Goal: Task Accomplishment & Management: Manage account settings

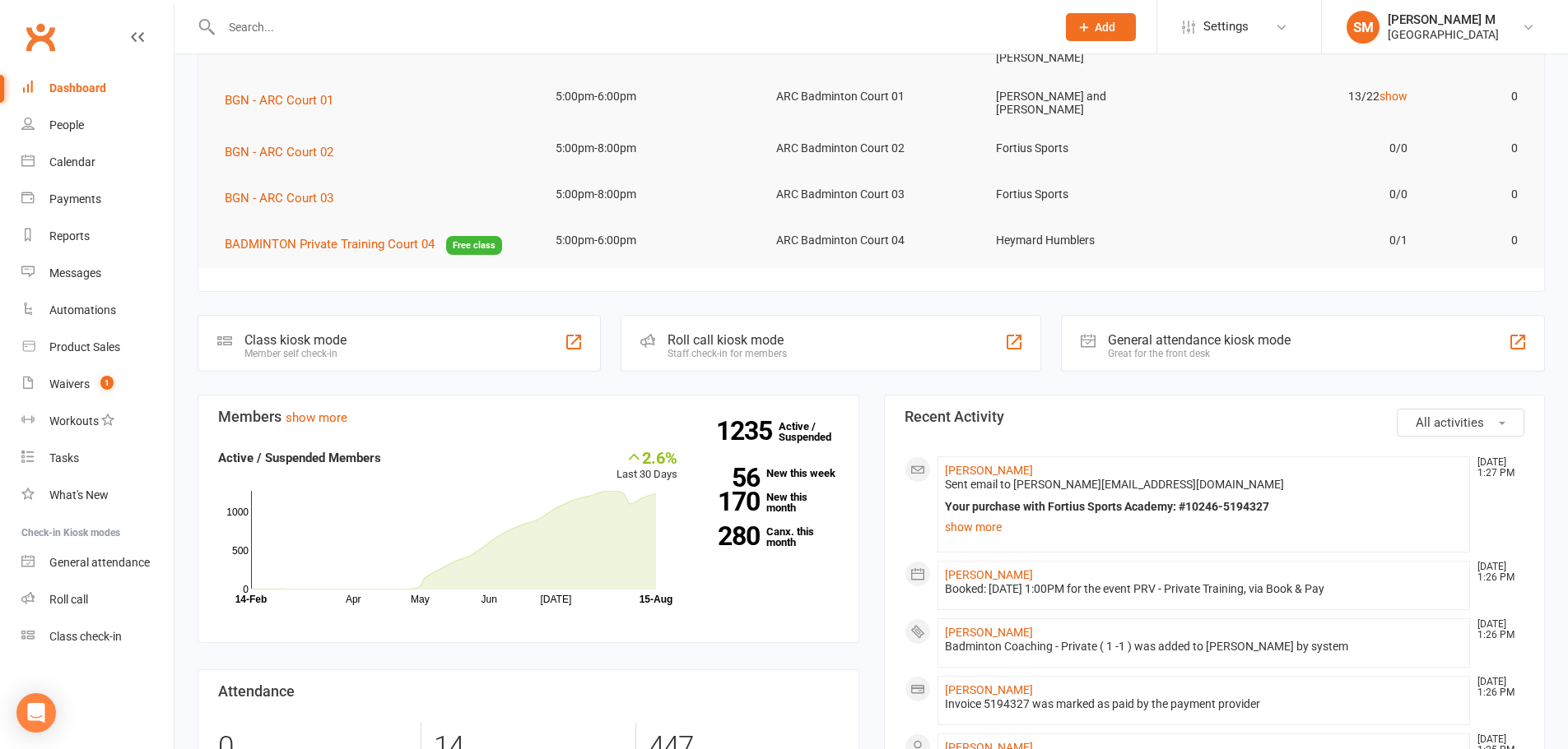
scroll to position [247, 0]
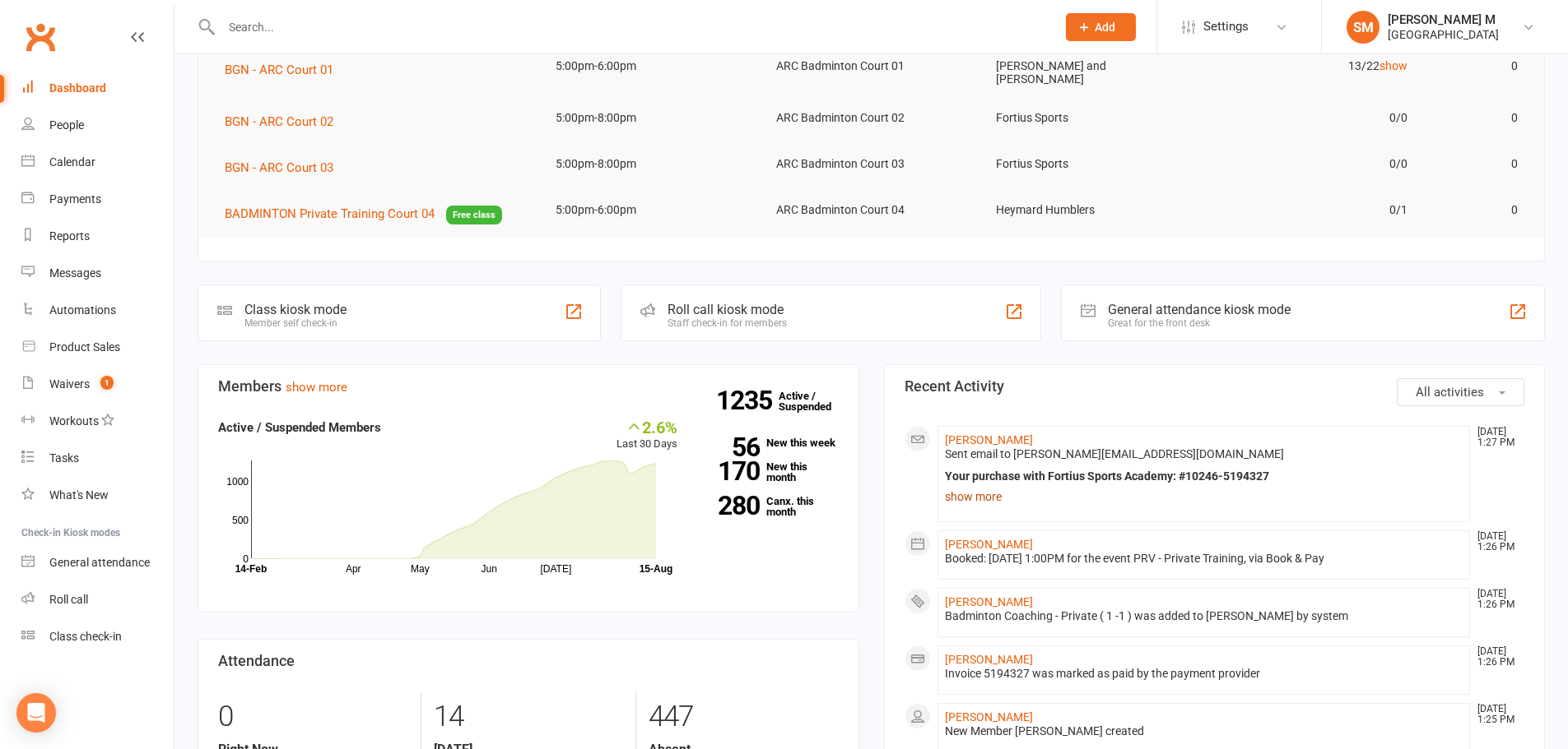
click at [972, 486] on link "show more" at bounding box center [1204, 497] width 519 height 23
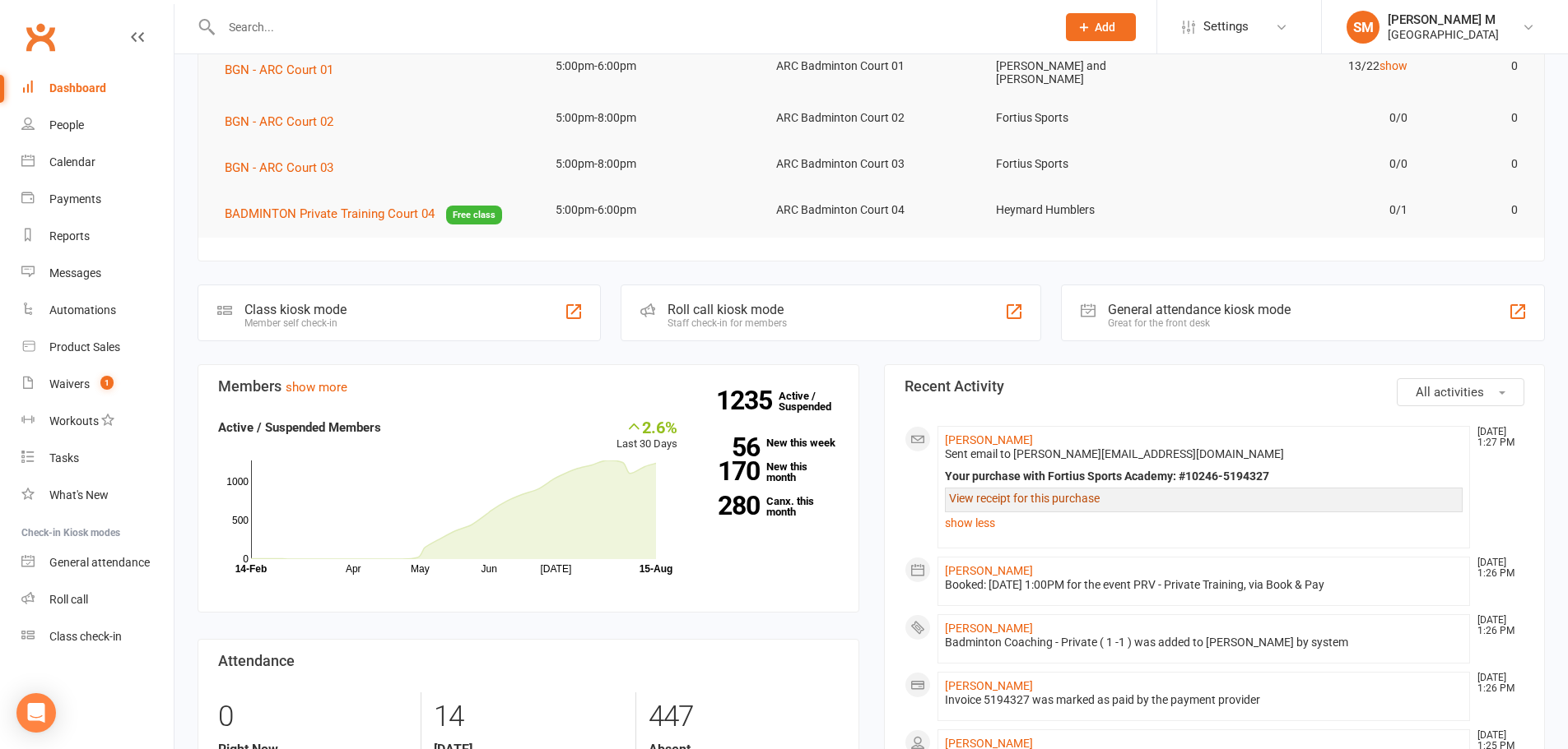
click at [1005, 492] on link "View receipt for this purchase" at bounding box center [1024, 499] width 150 height 13
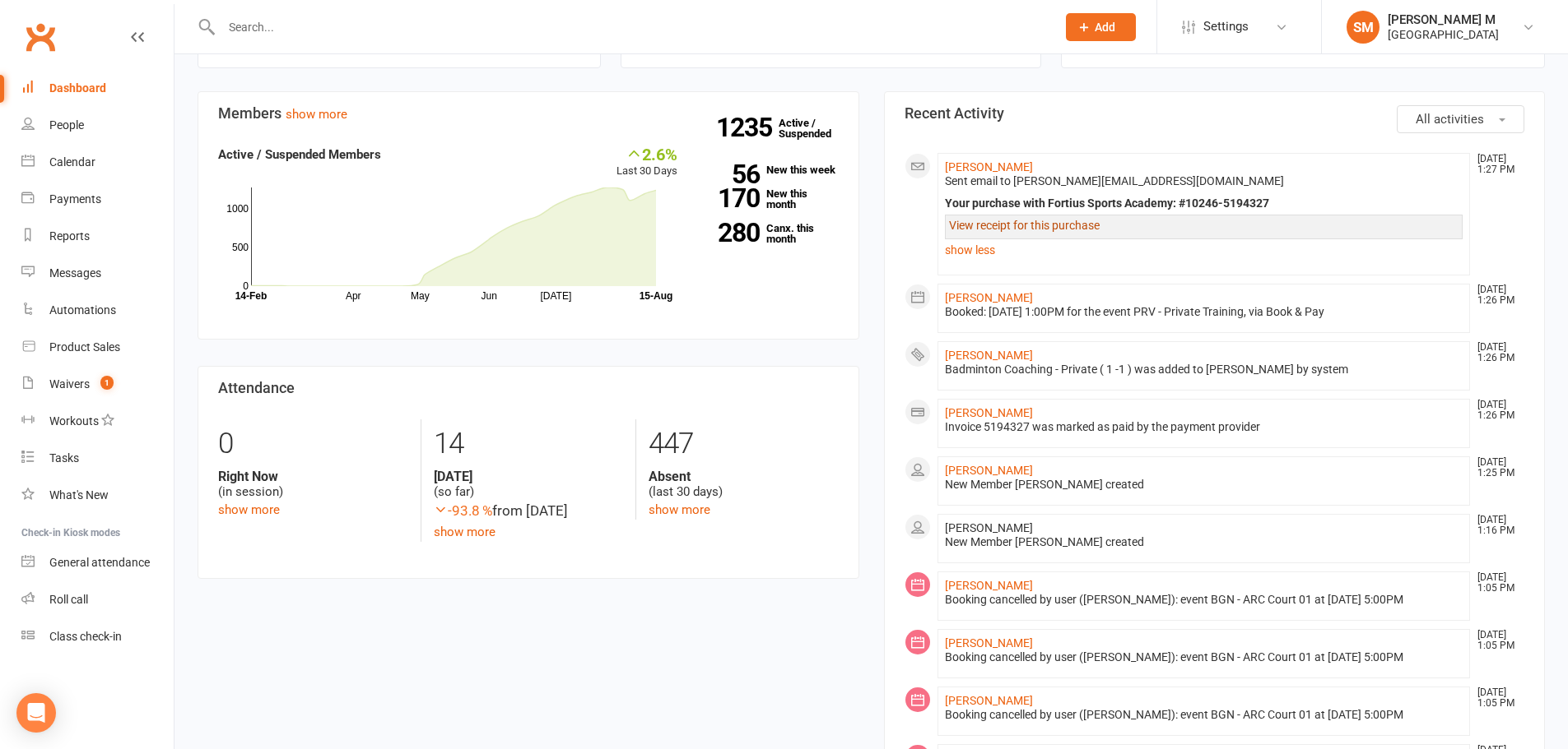
scroll to position [493, 0]
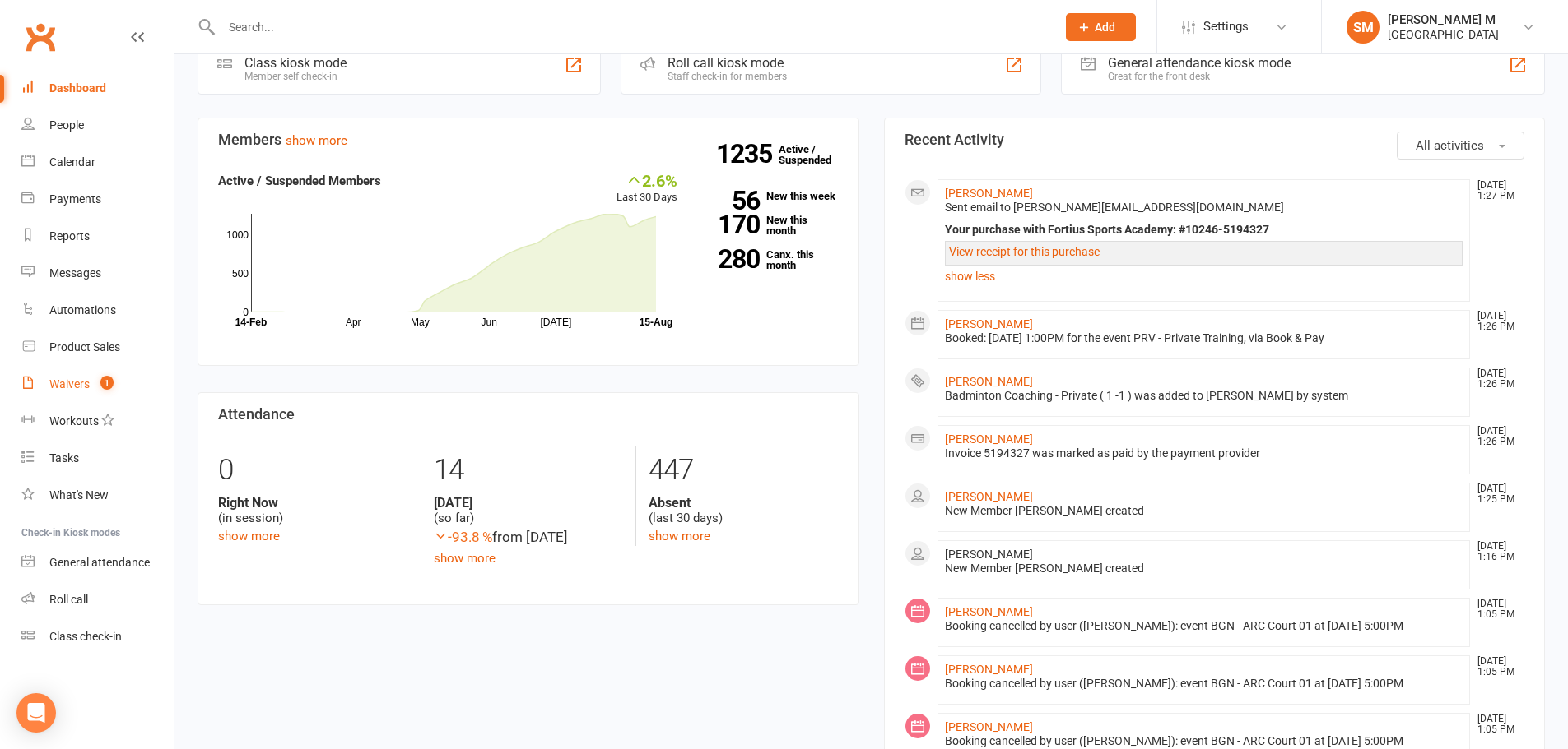
click at [78, 384] on div "Waivers" at bounding box center [69, 384] width 40 height 13
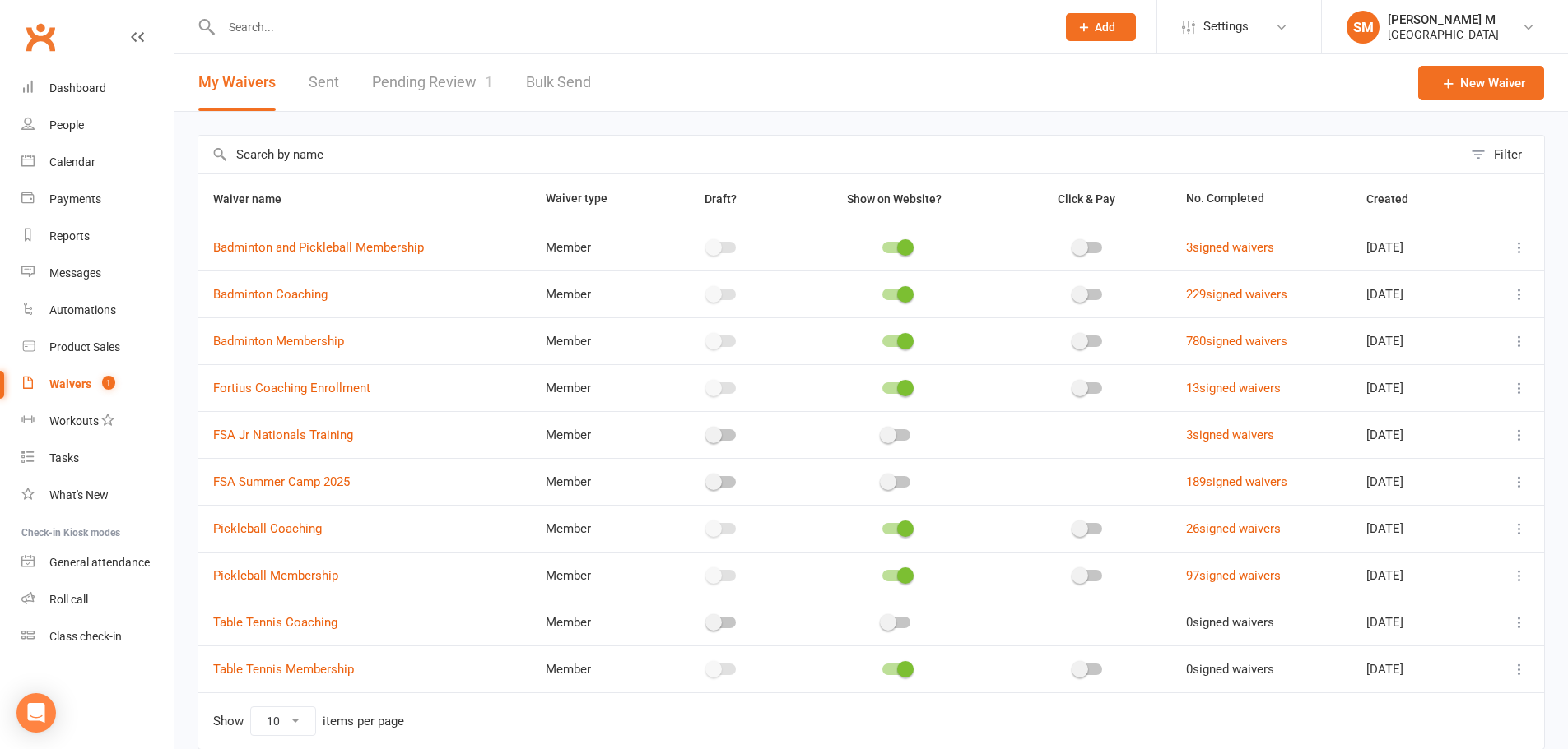
click at [407, 65] on link "Pending Review 1" at bounding box center [432, 82] width 121 height 57
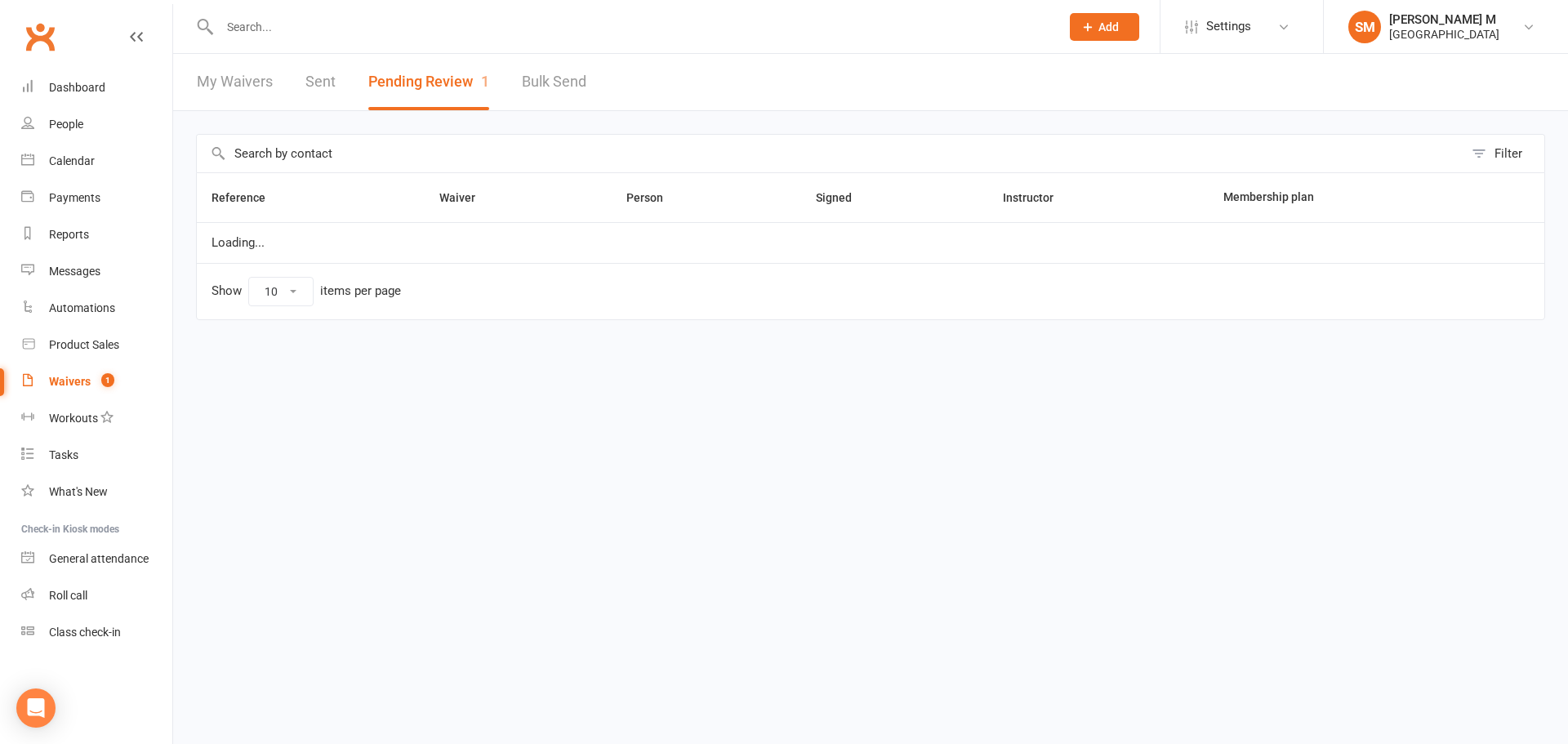
select select "100"
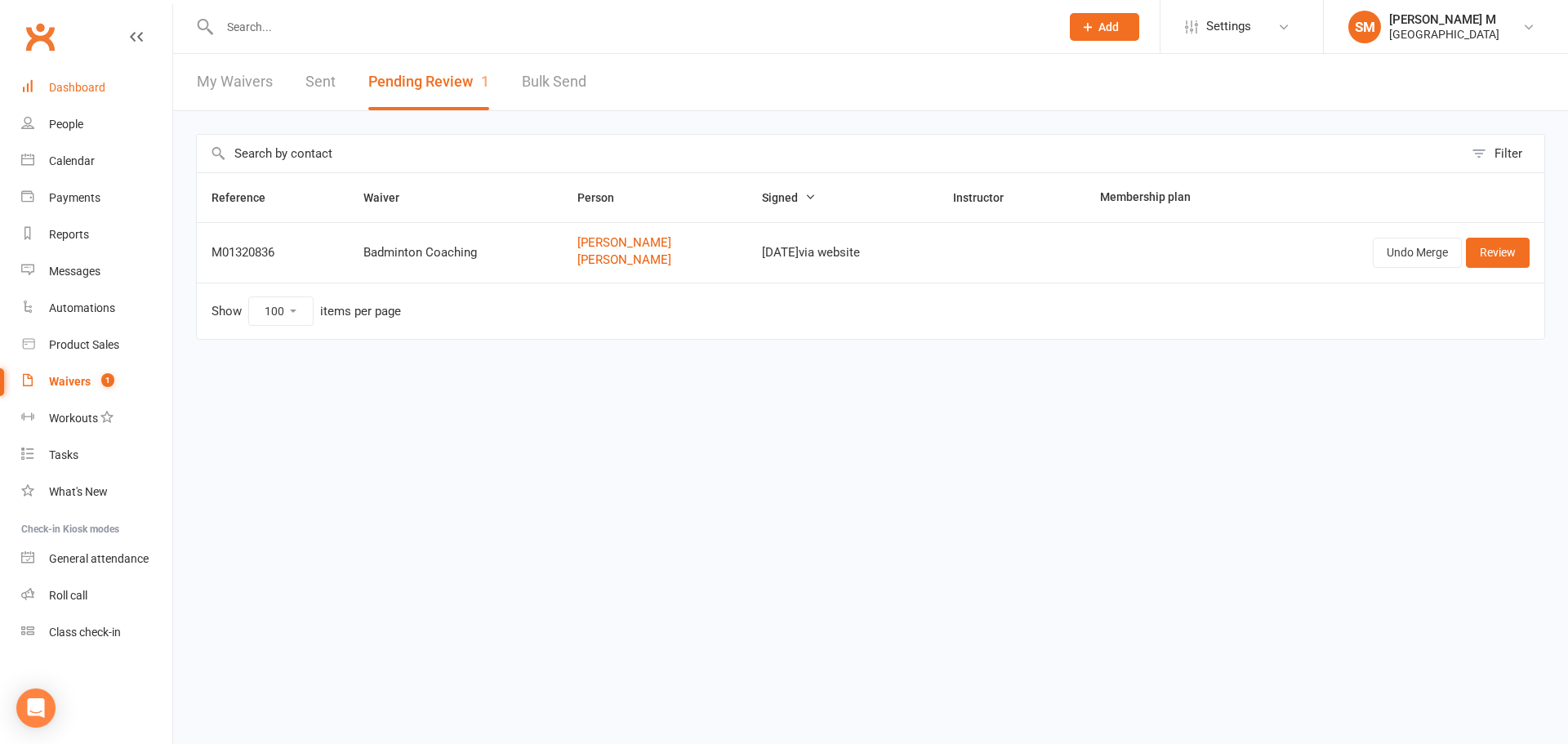
click at [71, 89] on div "Dashboard" at bounding box center [77, 87] width 57 height 13
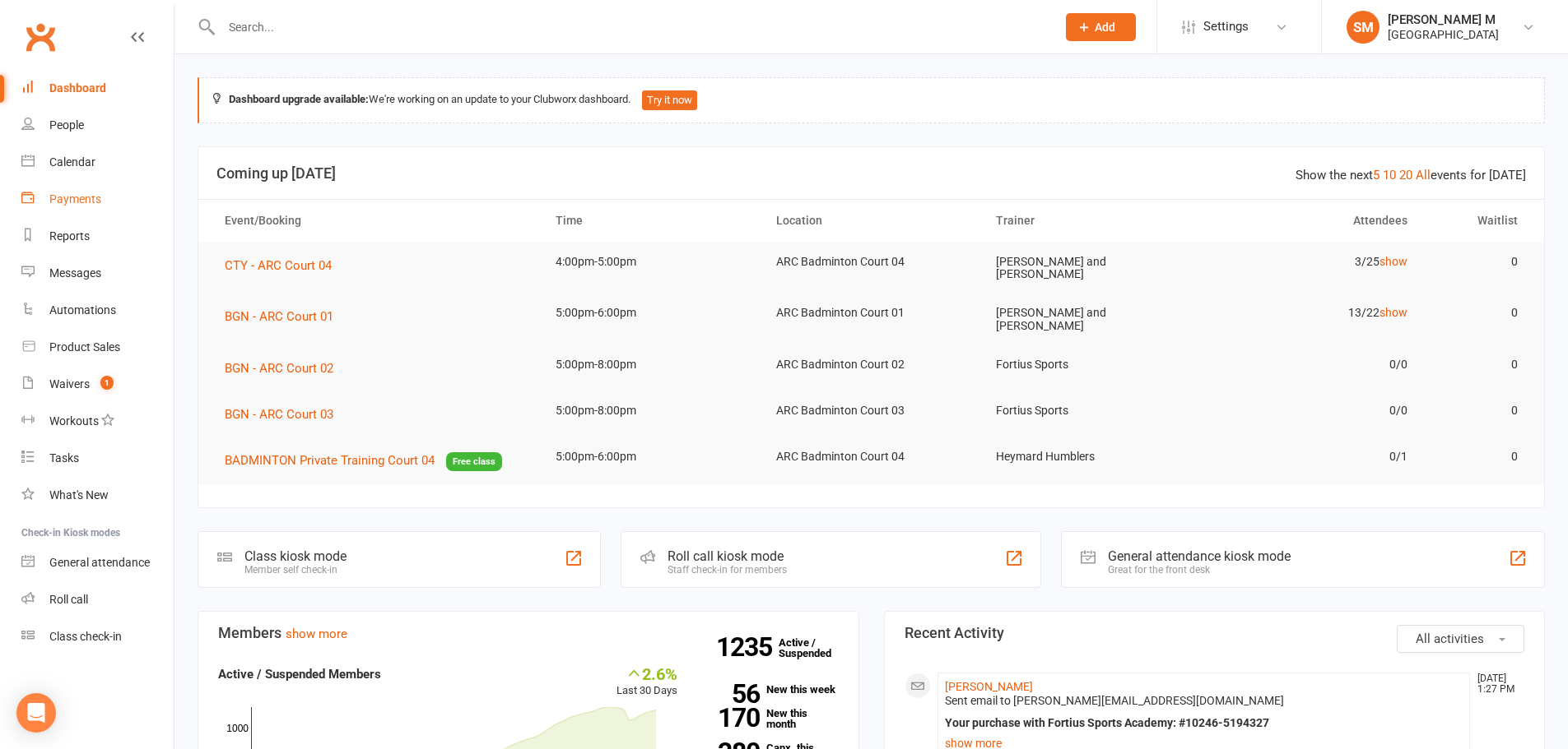
click at [84, 197] on div "Payments" at bounding box center [75, 199] width 51 height 13
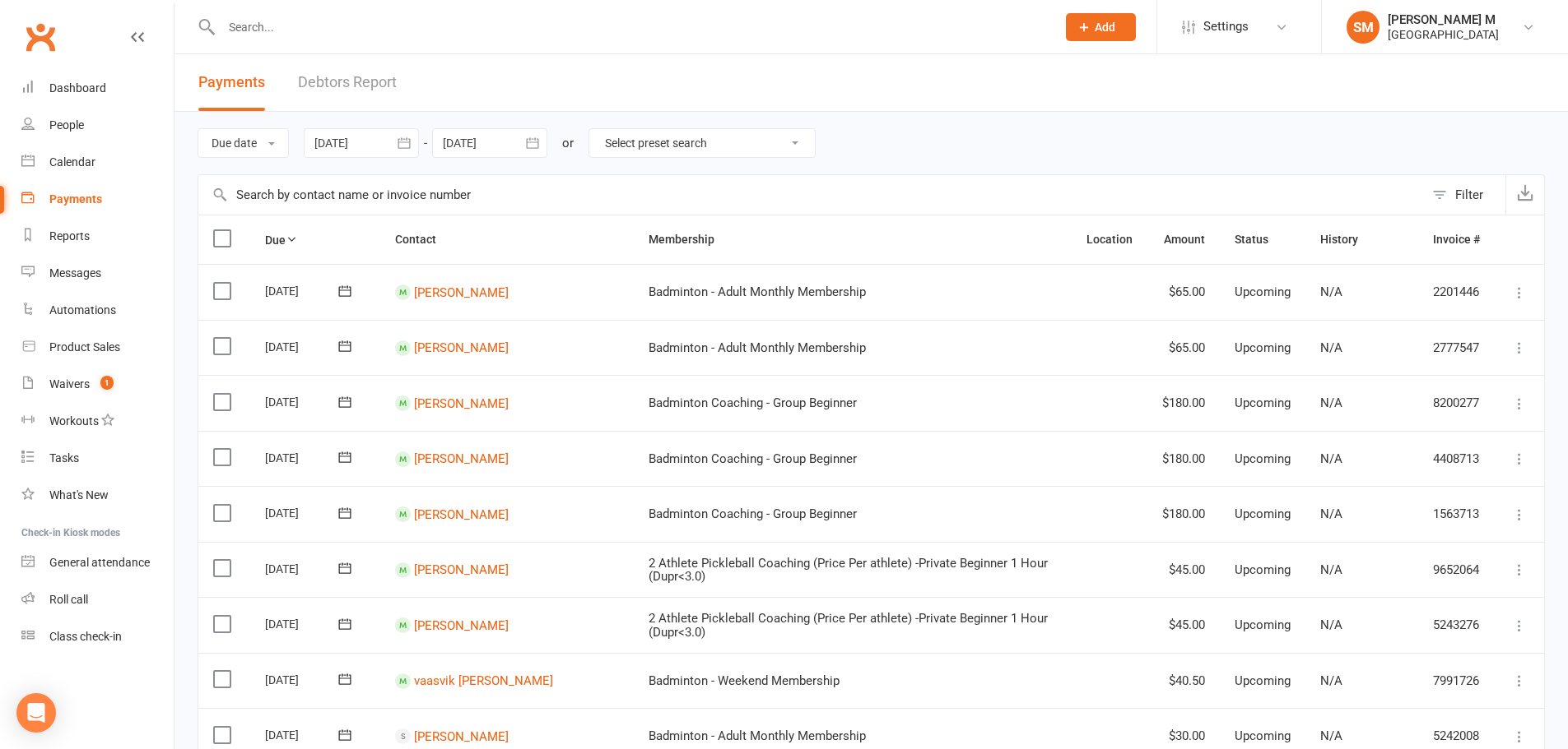
click at [677, 127] on div "Due date Due date Date paid Date failed [DATE] [DATE] Sun Mon Tue Wed Thu Fri S…" at bounding box center [871, 143] width 1347 height 63
click at [681, 138] on select "Select preset search All failures All skipped payments All pending payments Suc…" at bounding box center [702, 143] width 225 height 28
select select "0"
click at [602, 129] on select "Select preset search All failures All skipped payments All pending payments Suc…" at bounding box center [702, 143] width 225 height 28
type input "[DATE]"
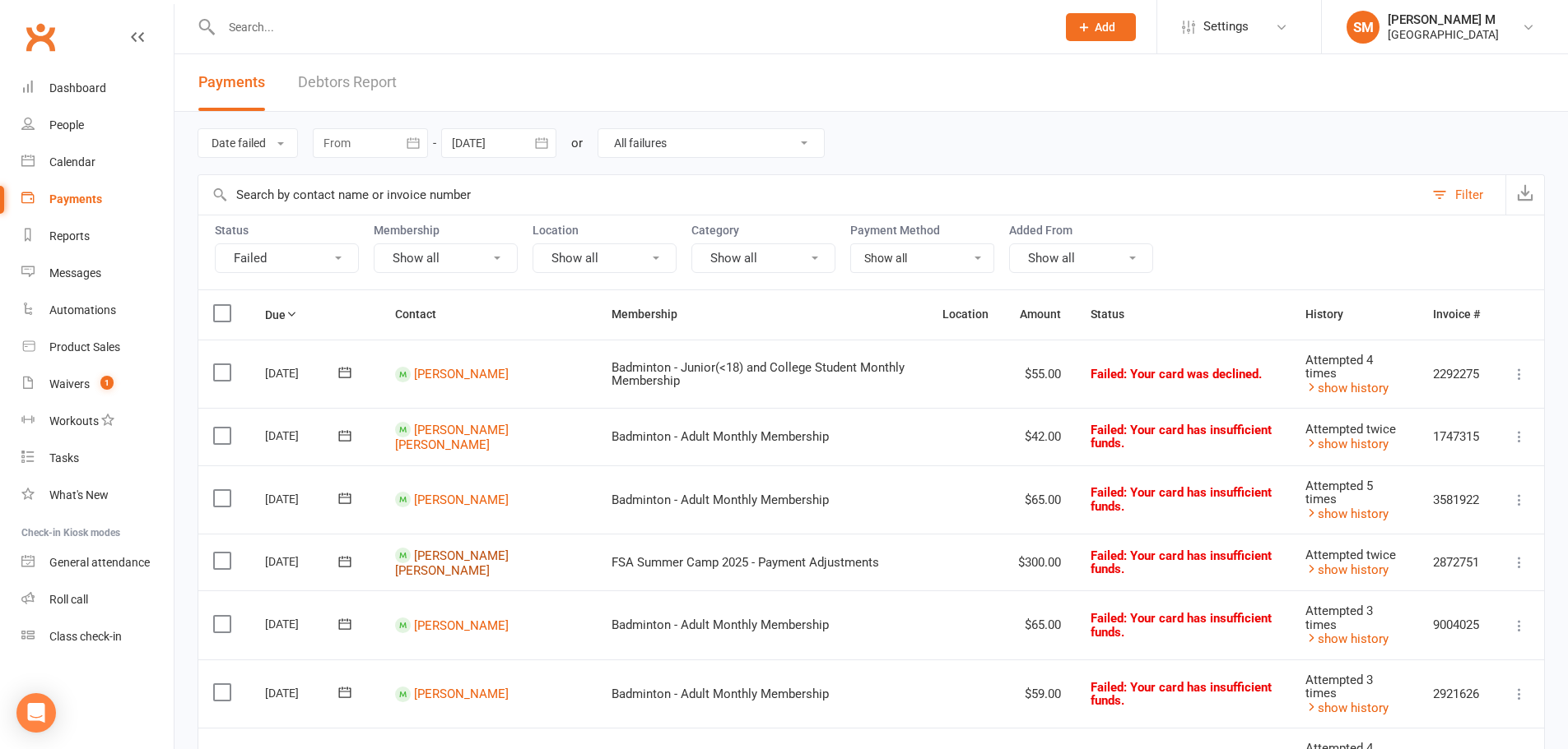
click at [473, 565] on link "[PERSON_NAME] [PERSON_NAME]" at bounding box center [452, 563] width 114 height 31
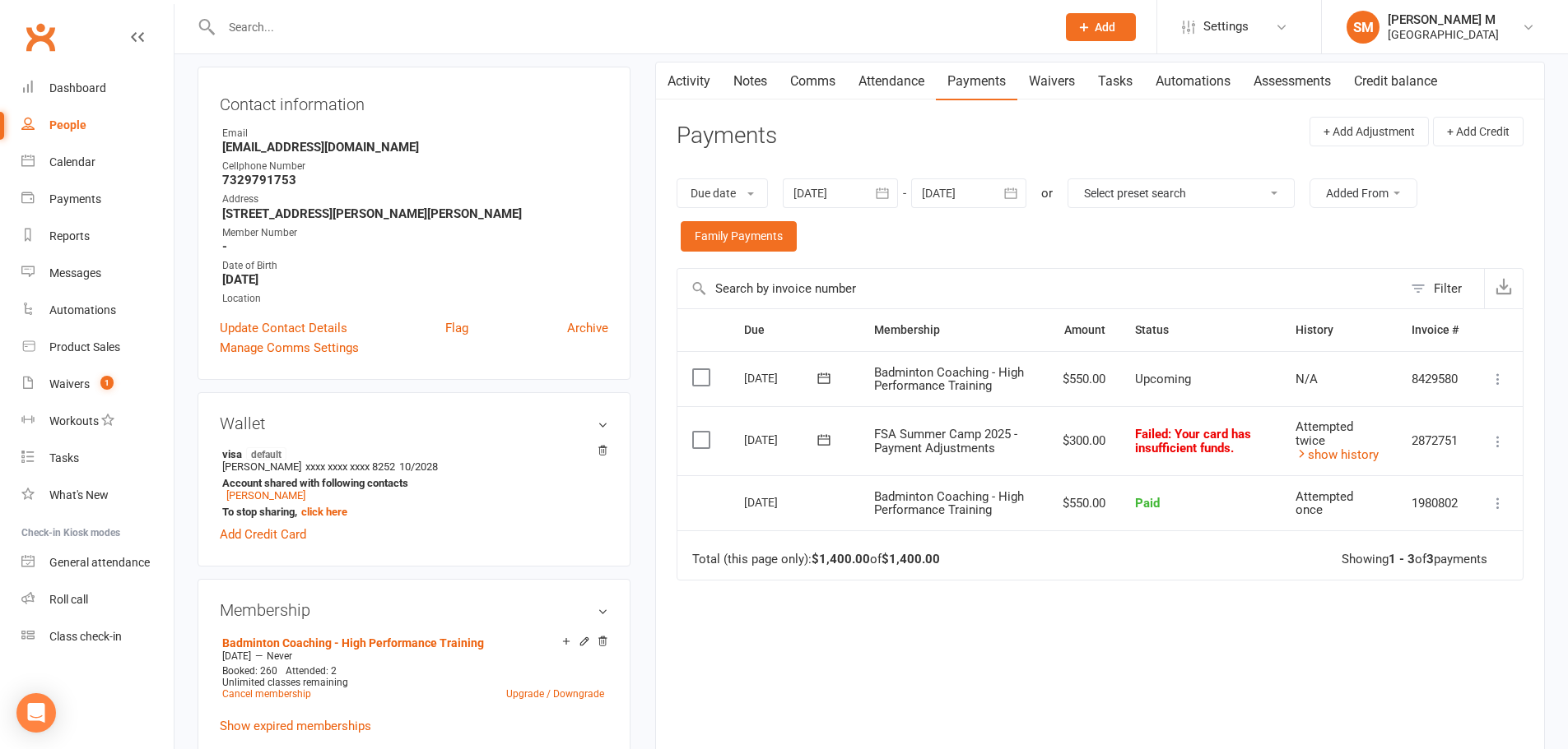
scroll to position [164, 0]
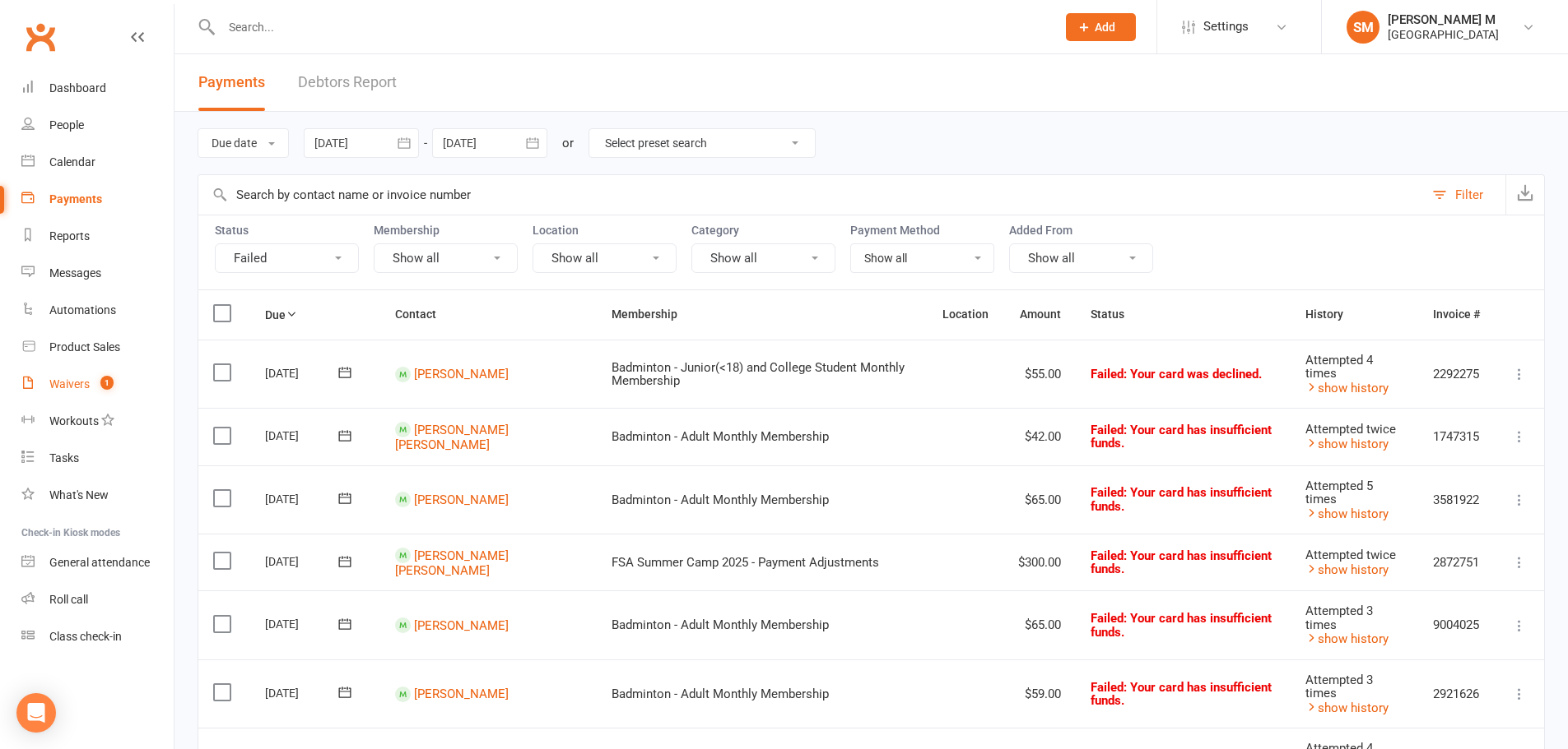
click at [43, 381] on link "Waivers 1" at bounding box center [97, 385] width 152 height 37
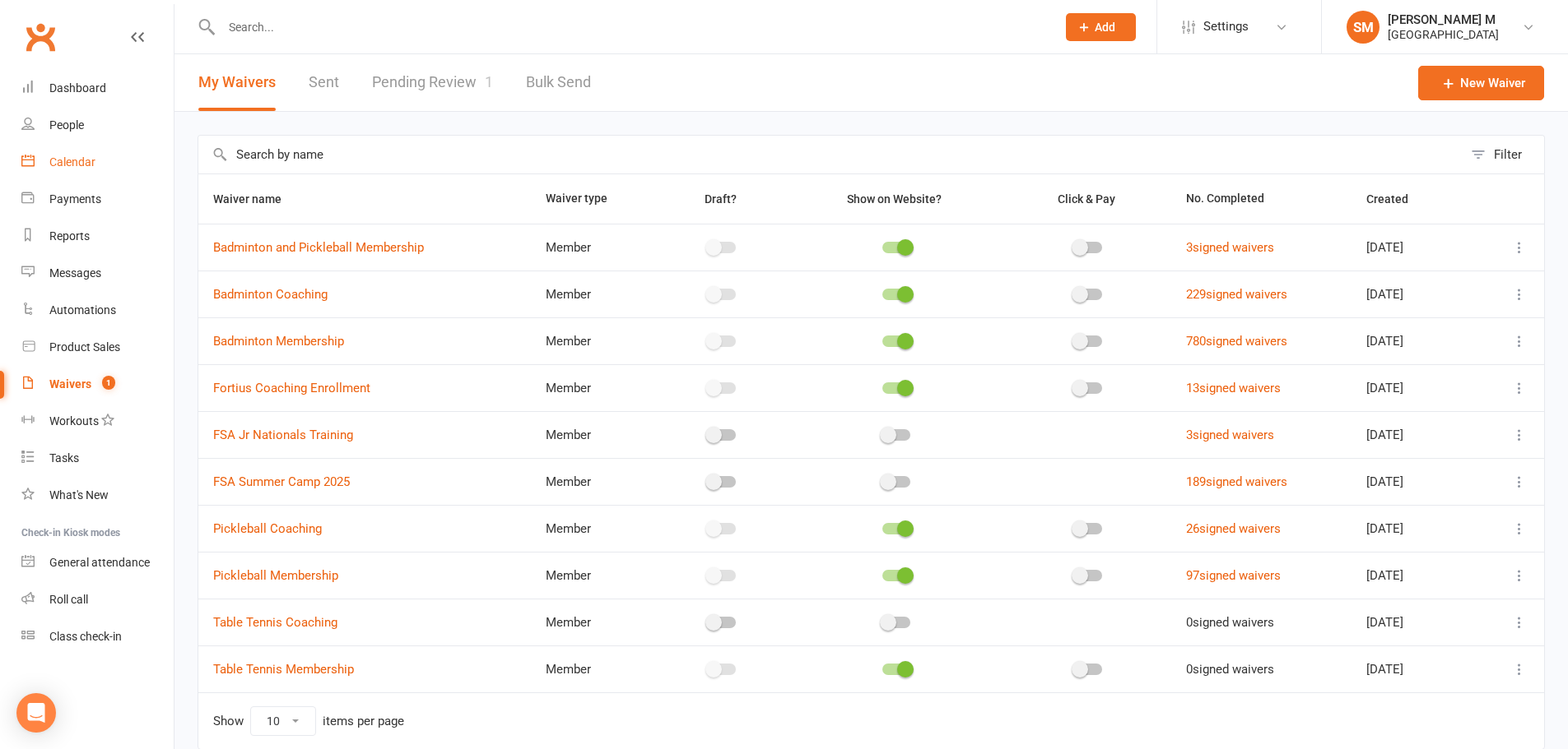
click at [73, 157] on div "Calendar" at bounding box center [72, 162] width 46 height 13
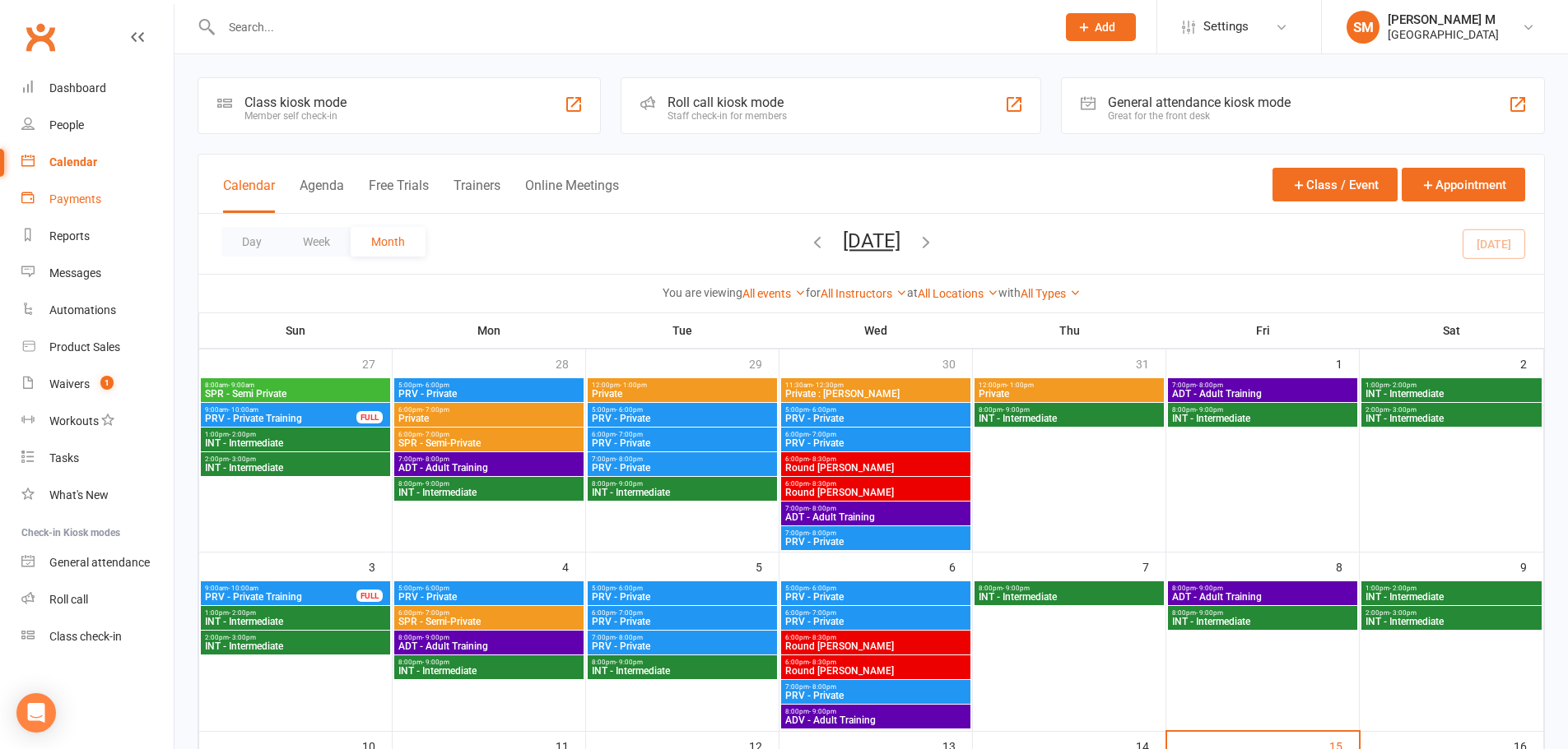
click at [84, 197] on div "Payments" at bounding box center [75, 199] width 51 height 13
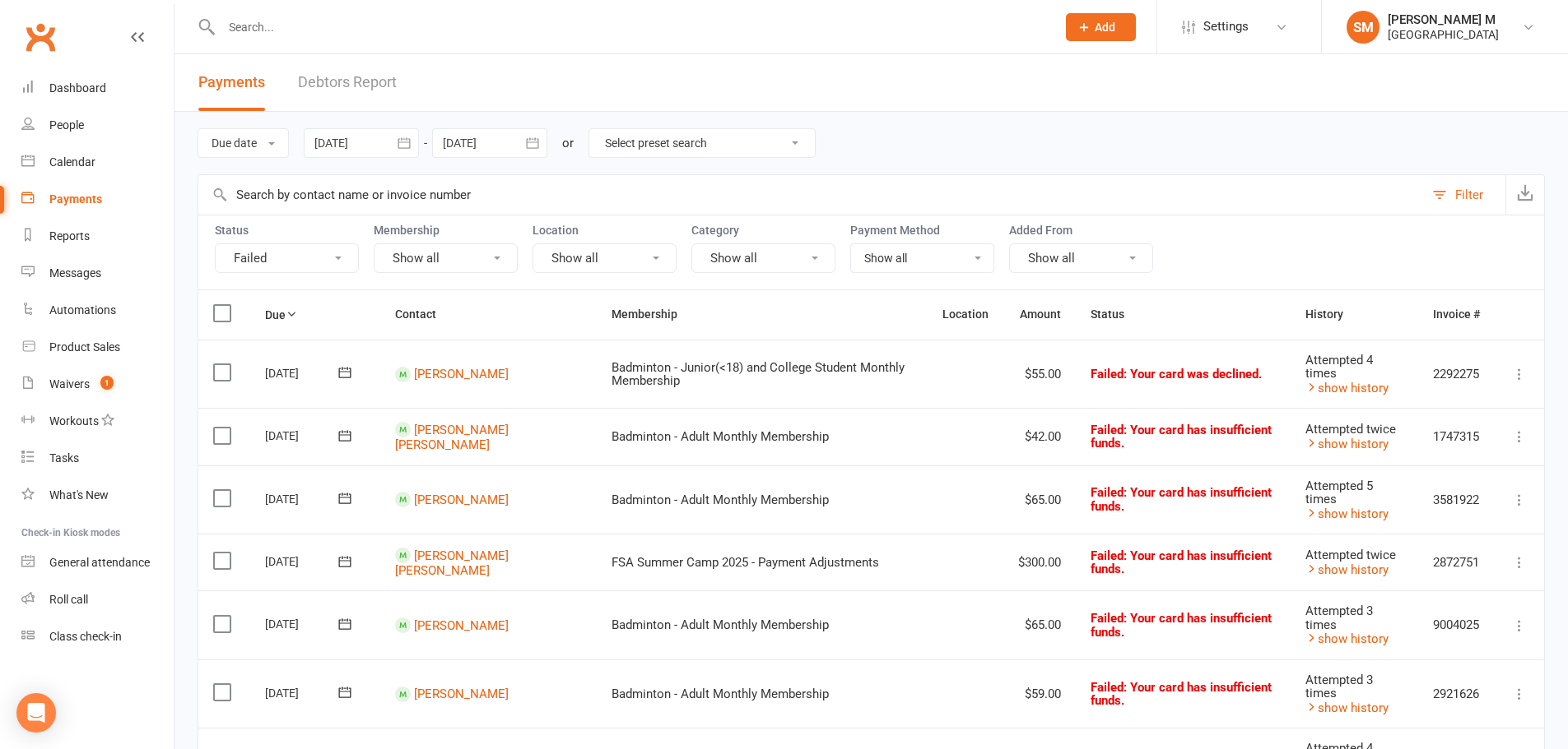
click at [602, 133] on select "Select preset search All failures All skipped payments All pending payments Suc…" at bounding box center [702, 143] width 225 height 28
click at [463, 374] on link "[PERSON_NAME]" at bounding box center [461, 374] width 94 height 15
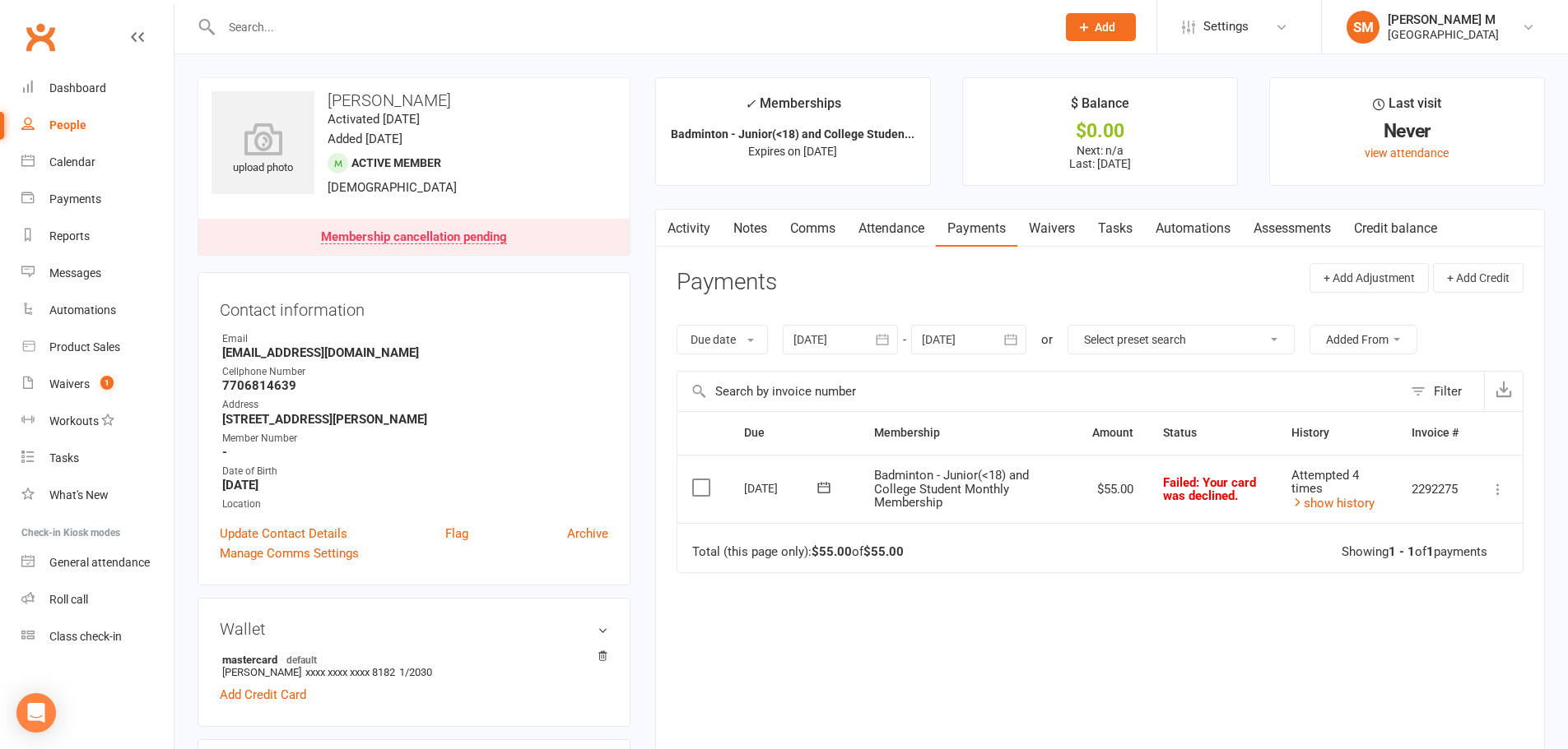
click at [821, 487] on icon at bounding box center [823, 488] width 12 height 10
click at [989, 654] on span "15" at bounding box center [991, 649] width 13 height 13
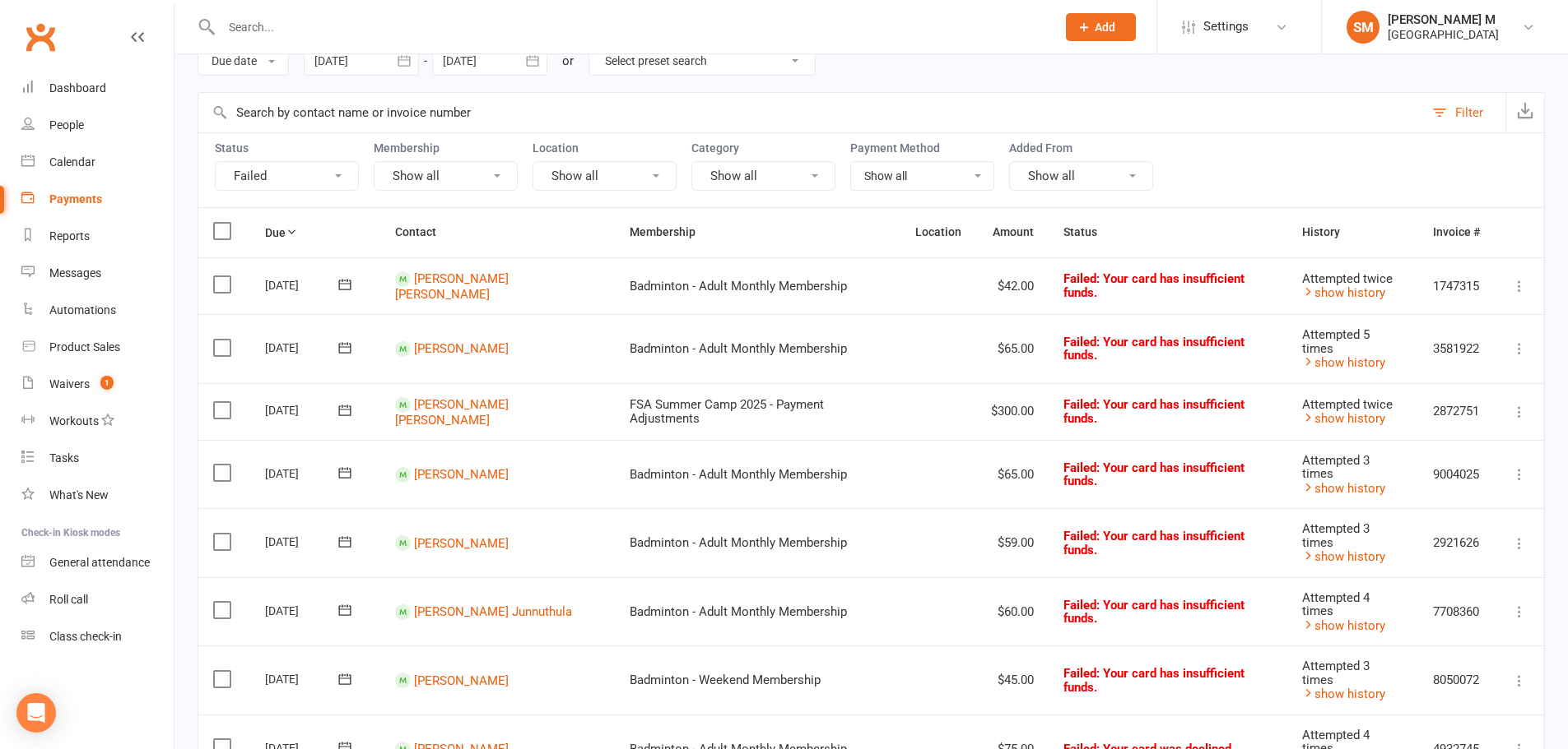
scroll to position [164, 0]
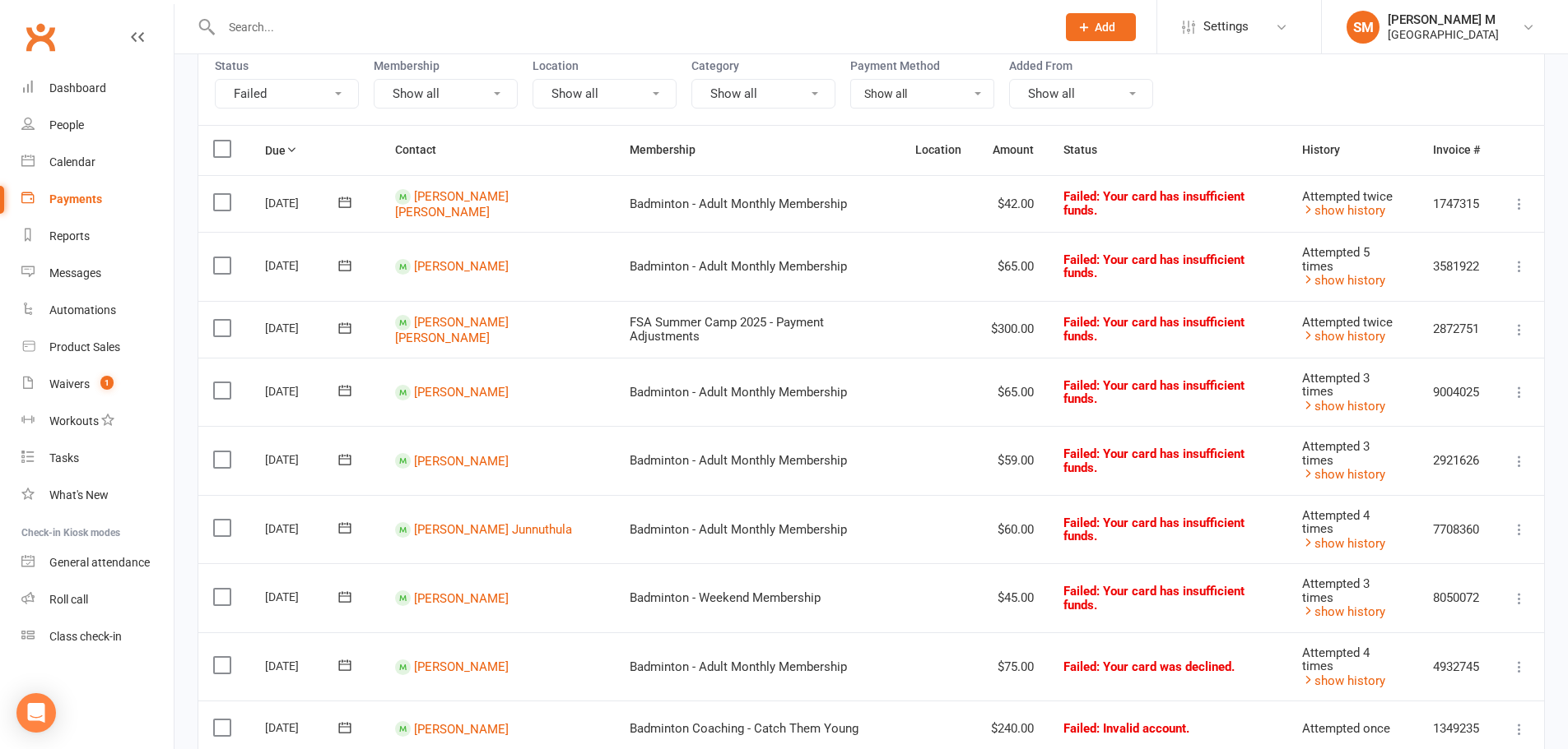
click at [354, 520] on button at bounding box center [344, 529] width 33 height 17
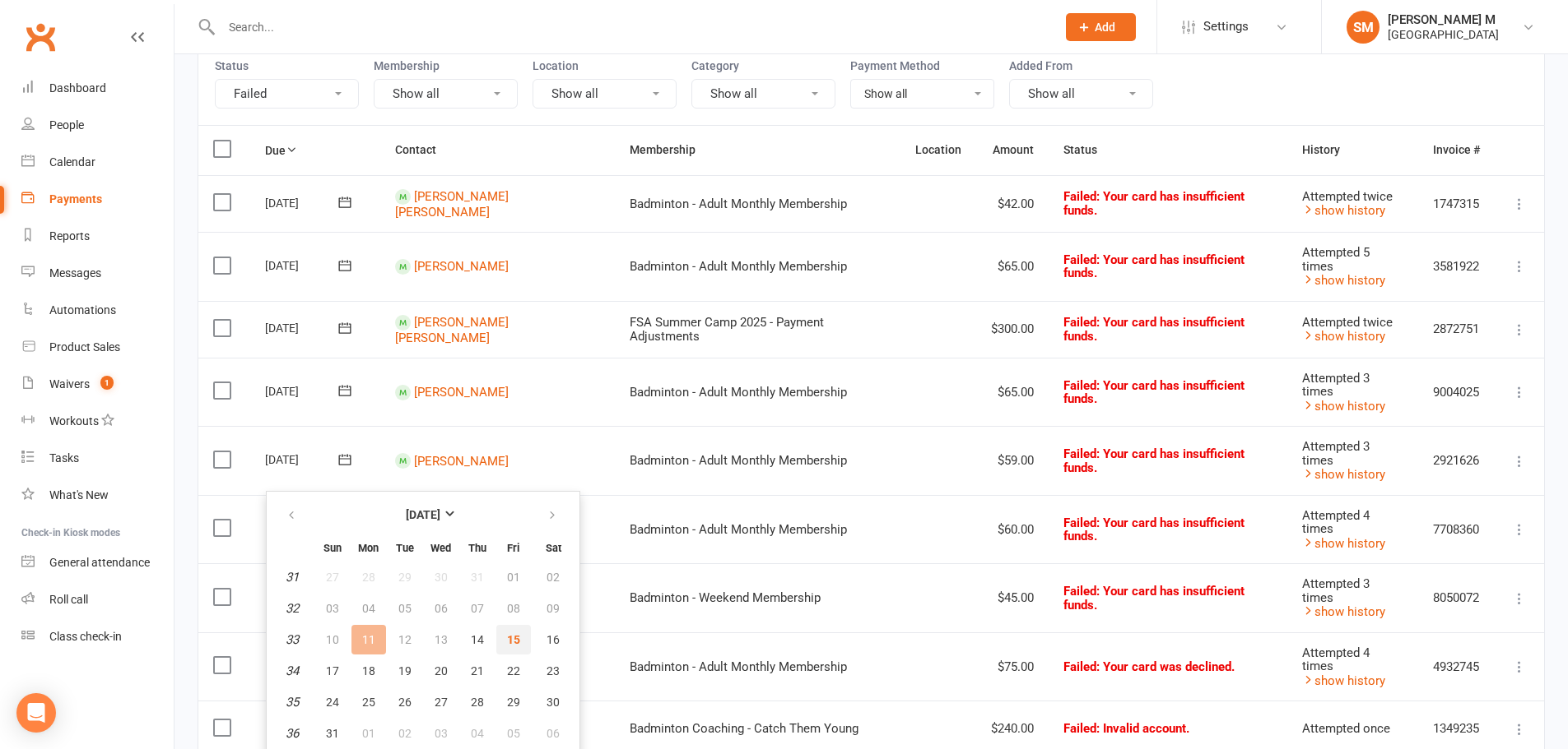
click at [512, 646] on span "15" at bounding box center [514, 640] width 13 height 13
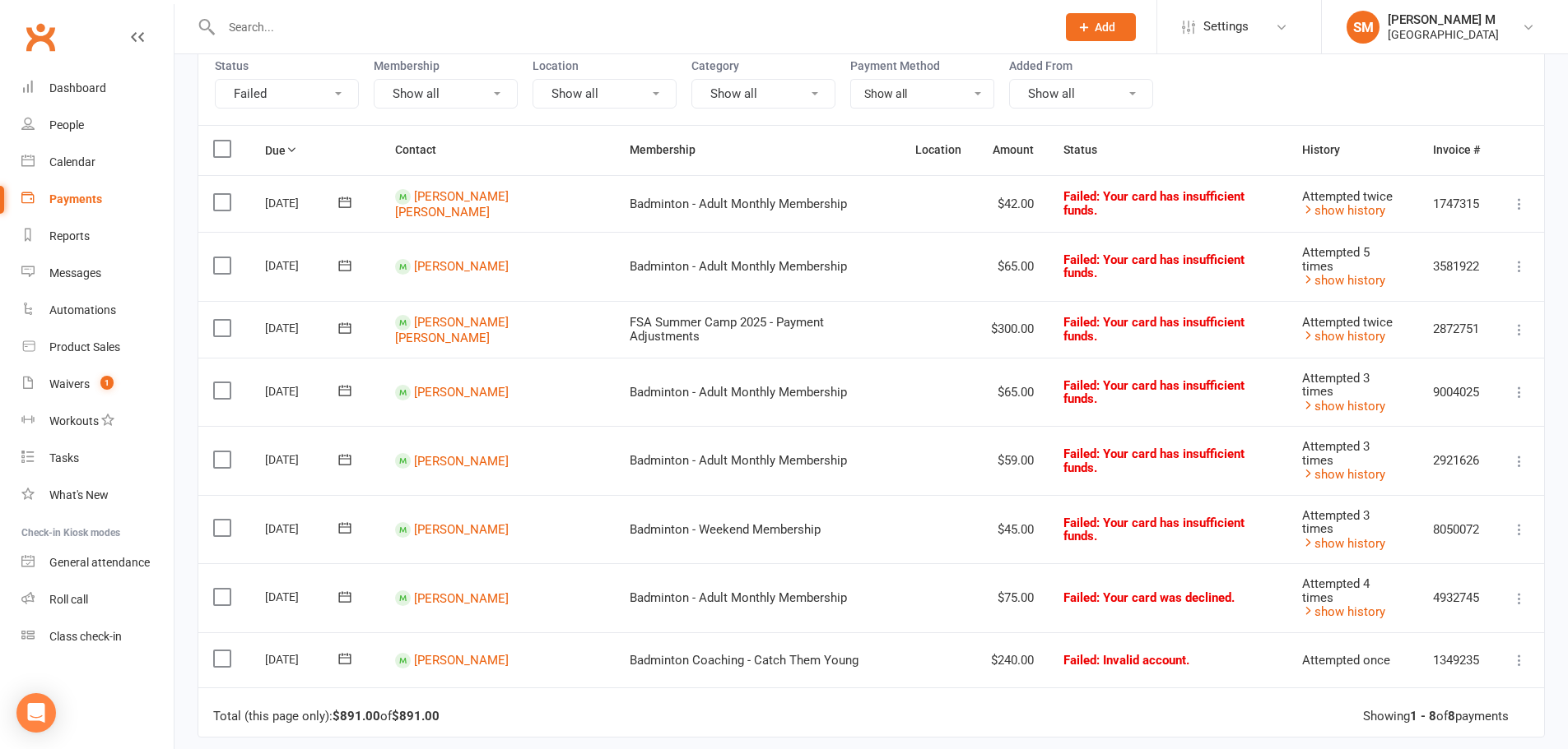
click at [337, 589] on icon at bounding box center [345, 598] width 17 height 17
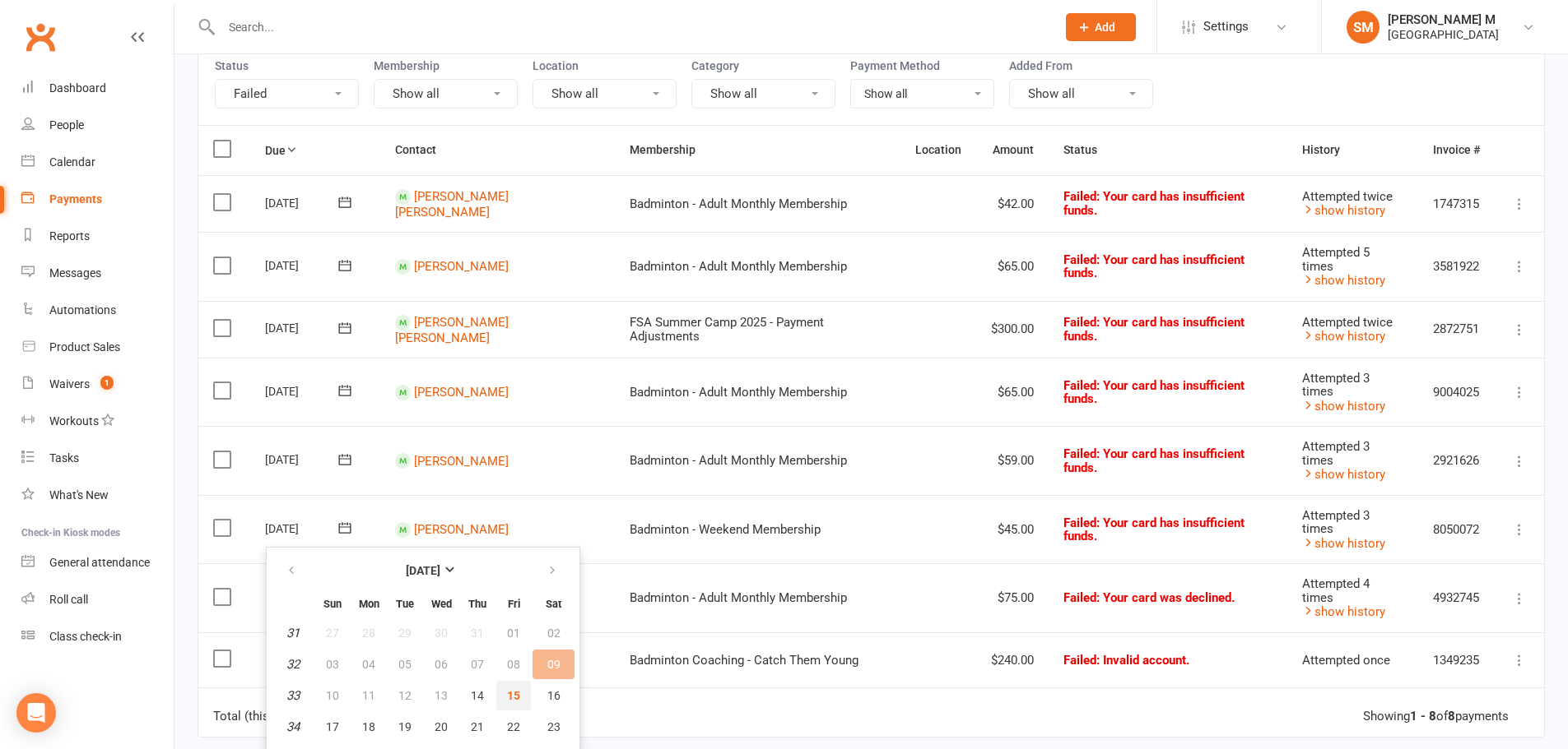
click at [506, 707] on button "15" at bounding box center [513, 696] width 35 height 30
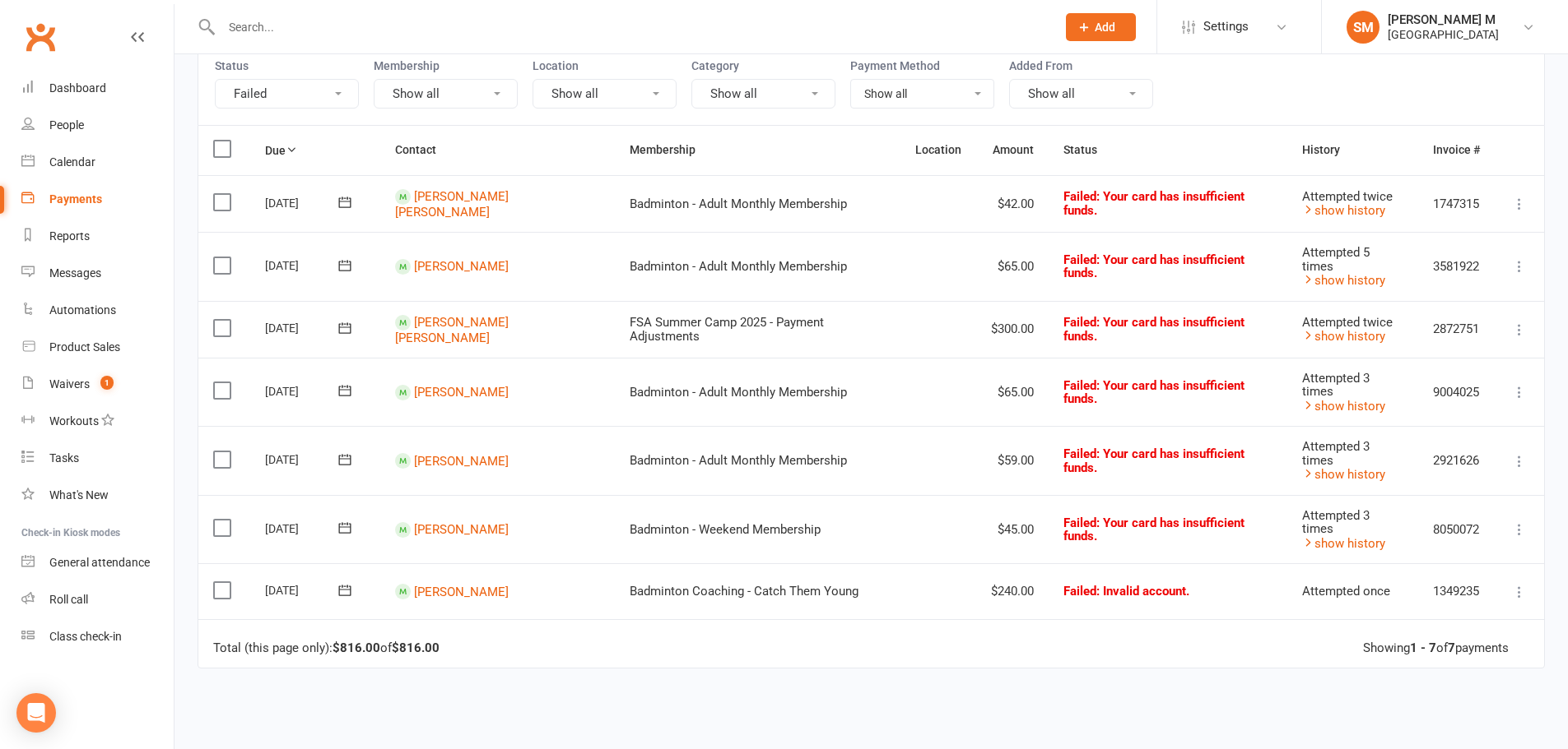
click at [341, 201] on icon at bounding box center [345, 202] width 12 height 10
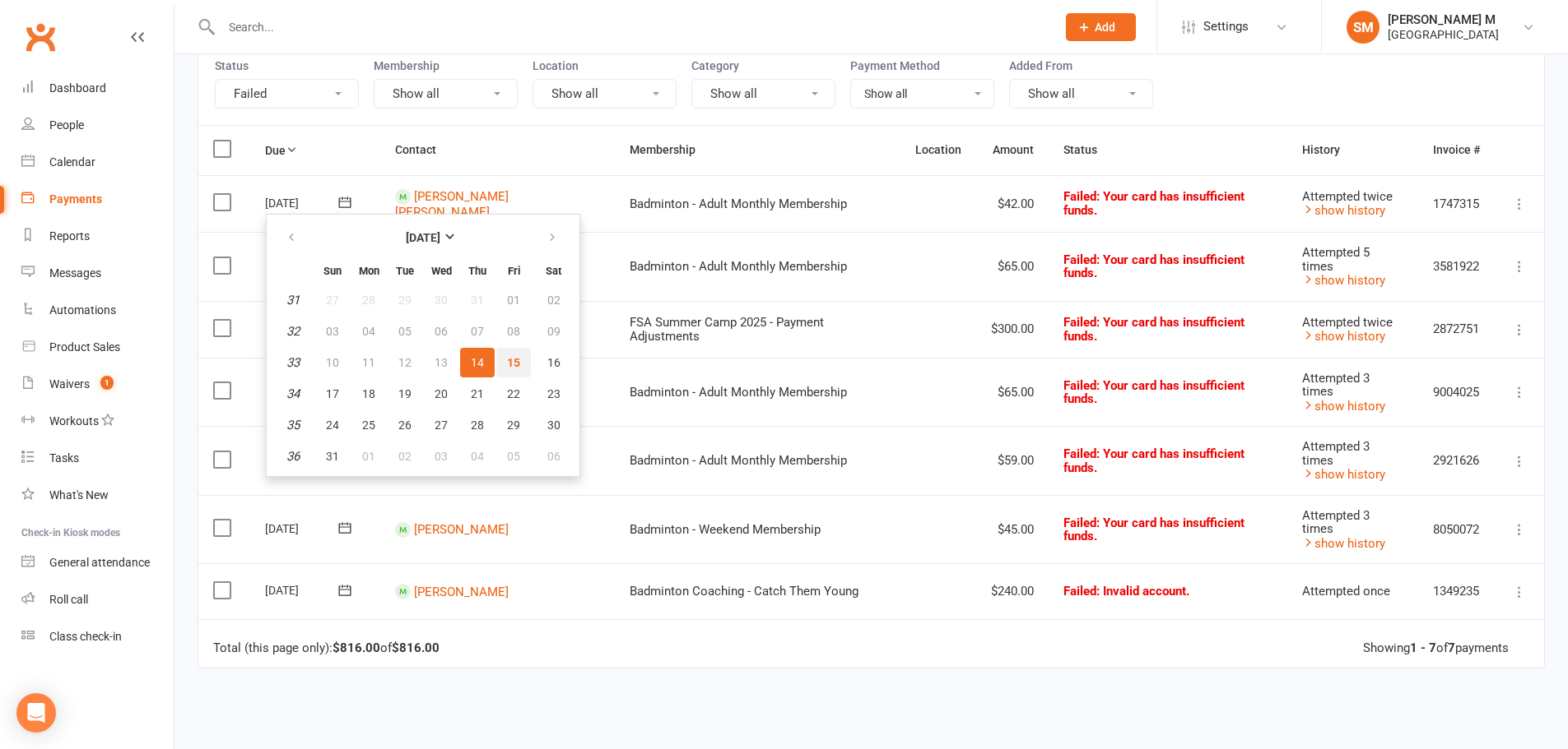
click at [525, 358] on button "15" at bounding box center [513, 363] width 35 height 30
